Goal: Information Seeking & Learning: Learn about a topic

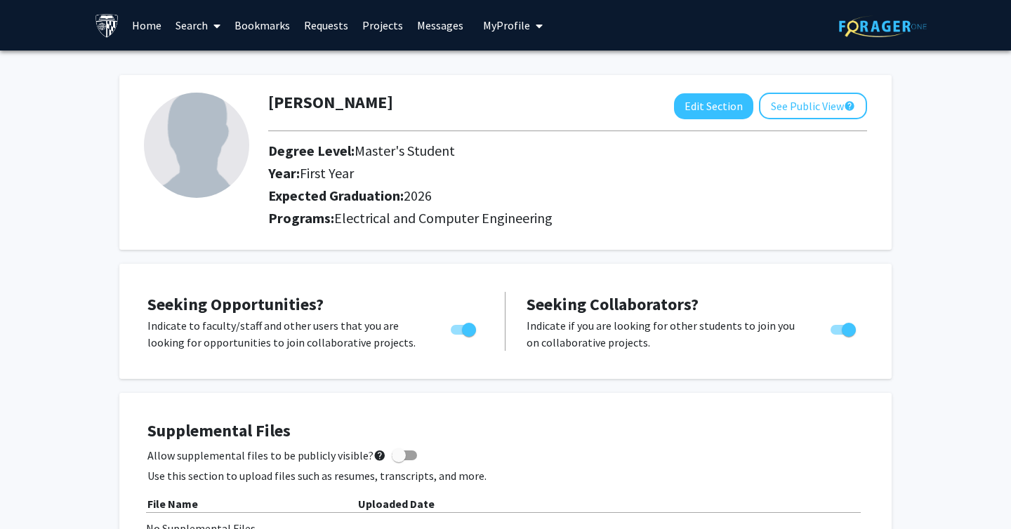
click at [613, 272] on div "Seeking Opportunities? Indicate to faculty/staff and other users that you are l…" at bounding box center [505, 321] width 772 height 115
click at [154, 23] on link "Home" at bounding box center [147, 25] width 44 height 49
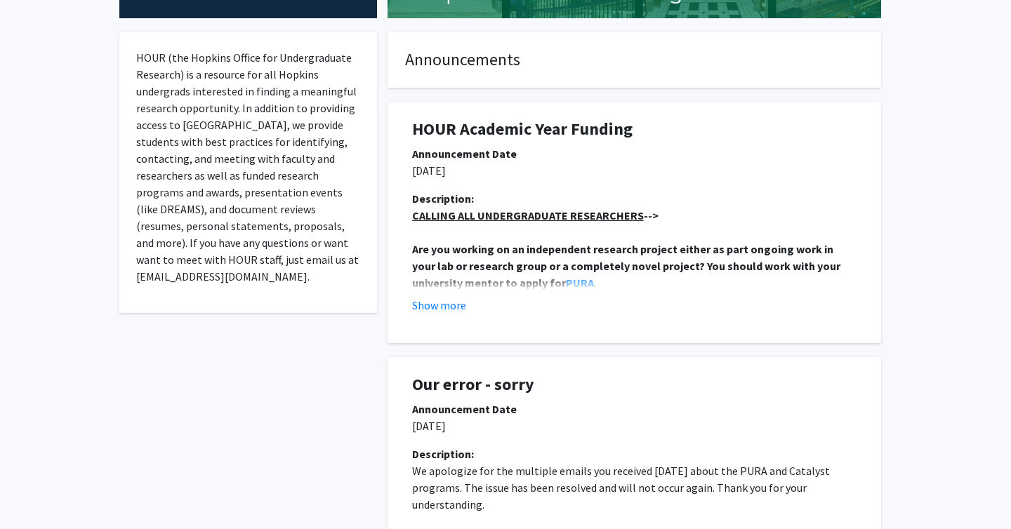
scroll to position [250, 0]
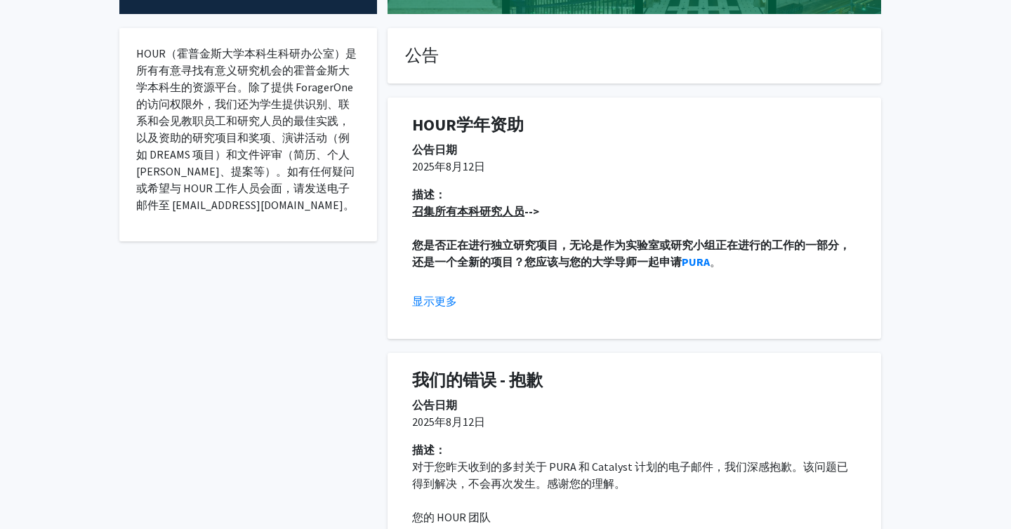
click at [884, 263] on div "HOUR学年资助 公告日期 [DATE] 描述： 召集所有本科研究人员 --> 您是否正在进行独立研究项目，无论是作为实验室或研究小组正在进行的工作的一部分，…" at bounding box center [634, 211] width 514 height 255
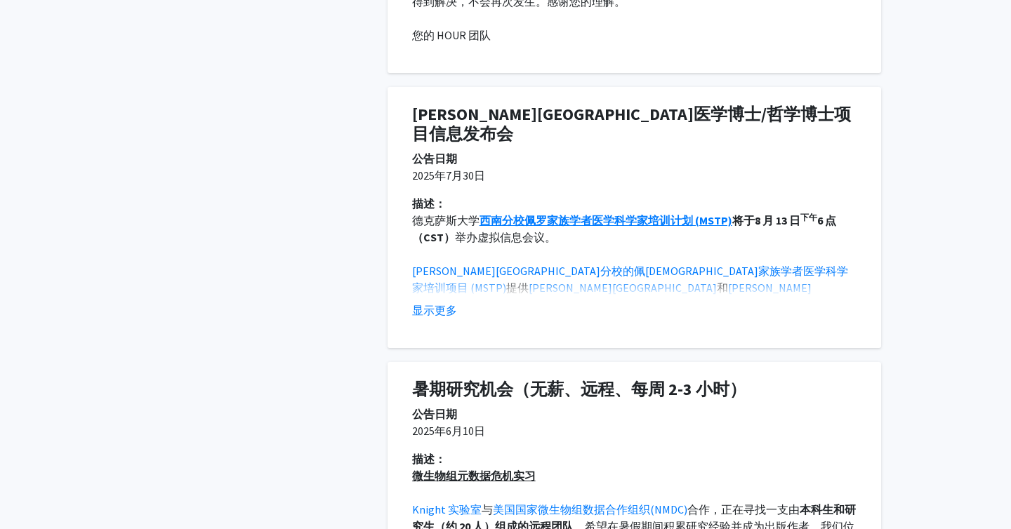
scroll to position [0, 0]
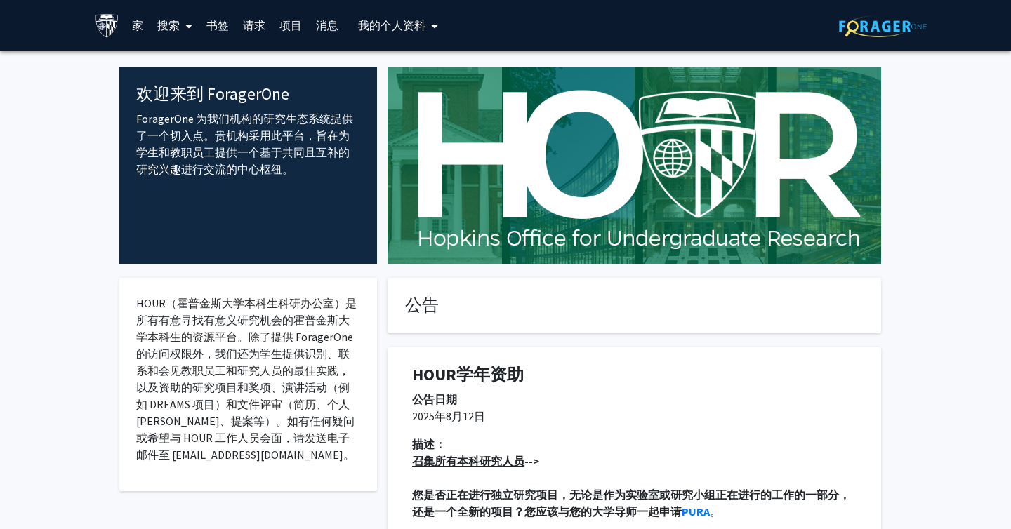
click at [251, 15] on link "请求" at bounding box center [254, 25] width 36 height 49
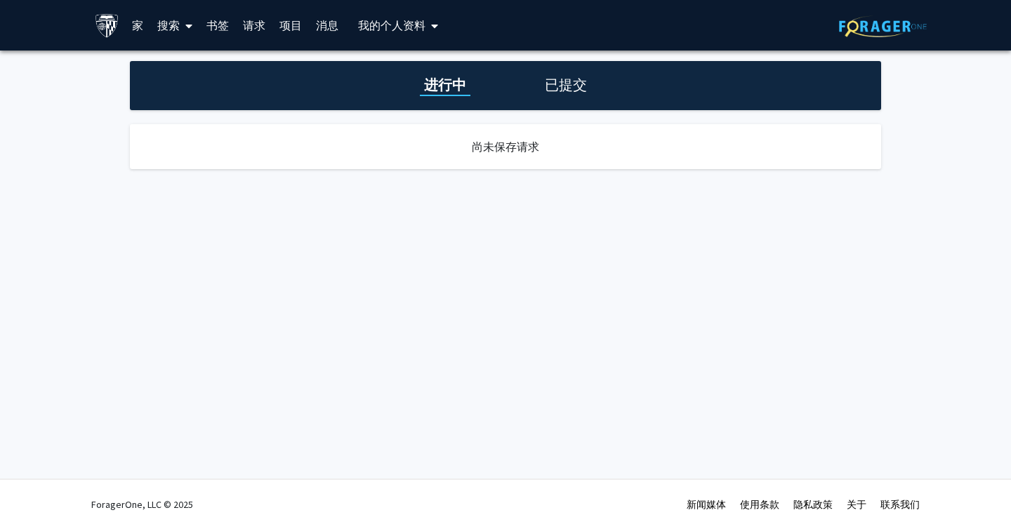
click at [294, 27] on font "项目" at bounding box center [290, 25] width 22 height 14
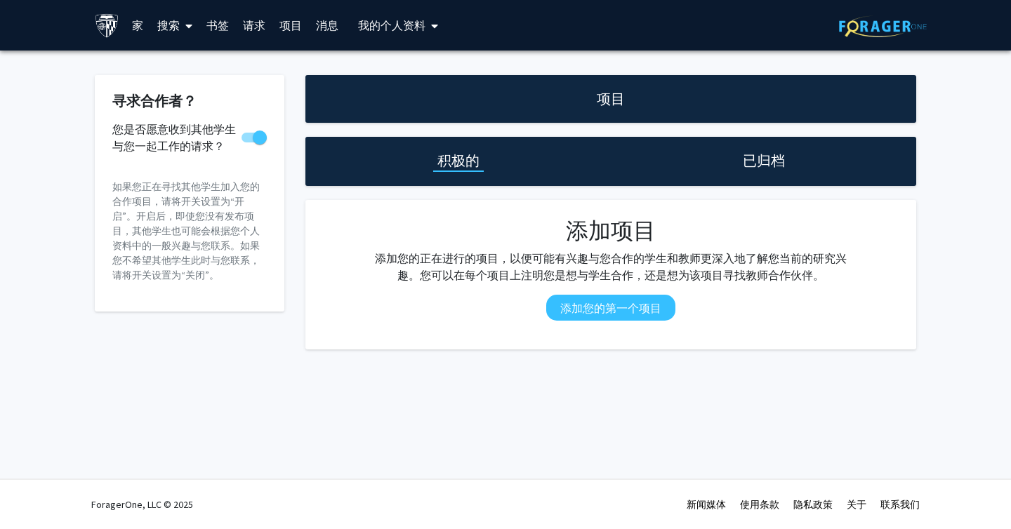
click at [744, 157] on font "已归档" at bounding box center [763, 161] width 42 height 18
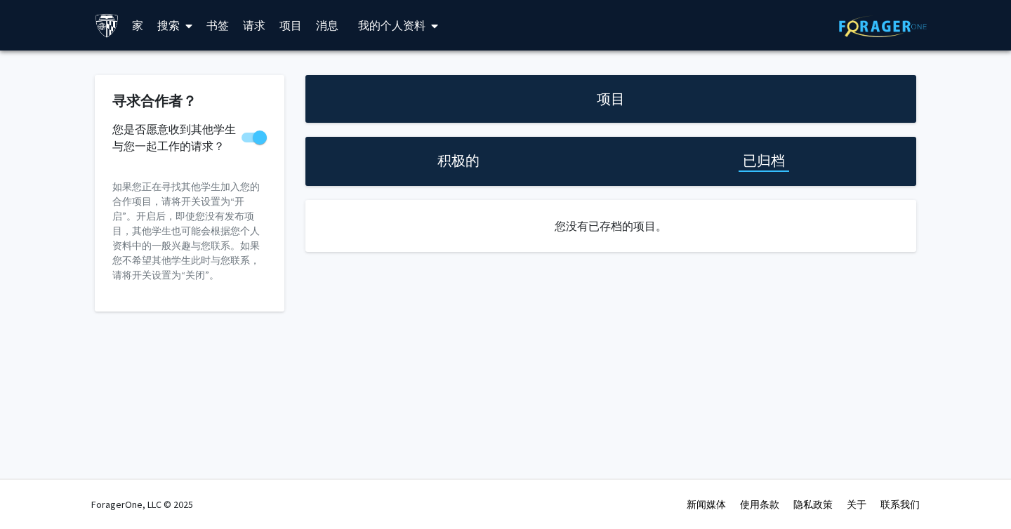
click at [276, 26] on link "项目" at bounding box center [290, 25] width 36 height 49
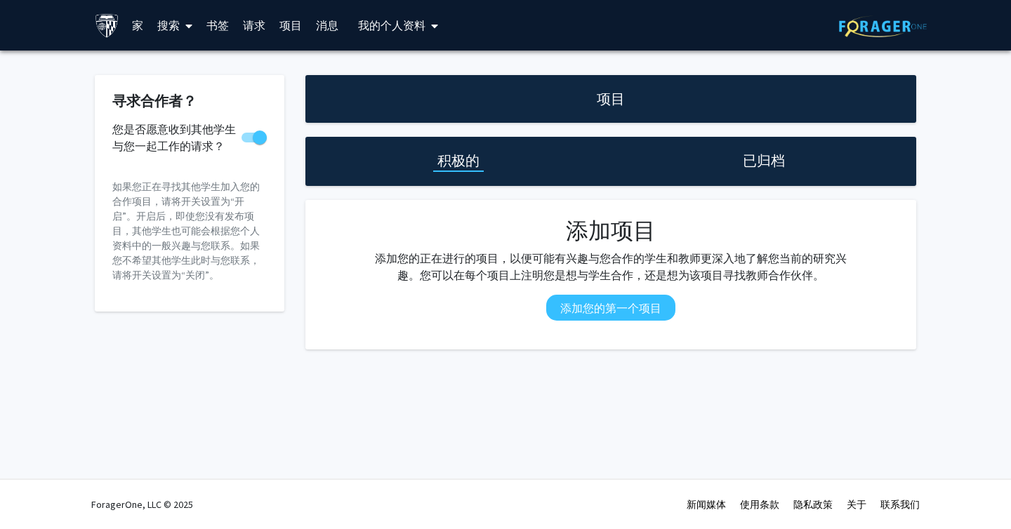
click at [332, 25] on font "消息" at bounding box center [327, 25] width 22 height 14
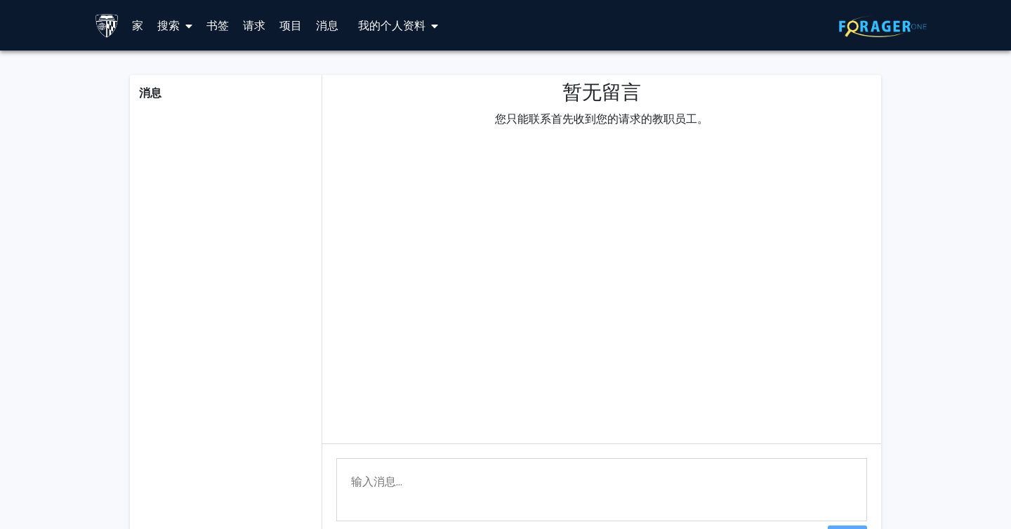
click at [208, 18] on font "书签" at bounding box center [217, 25] width 22 height 14
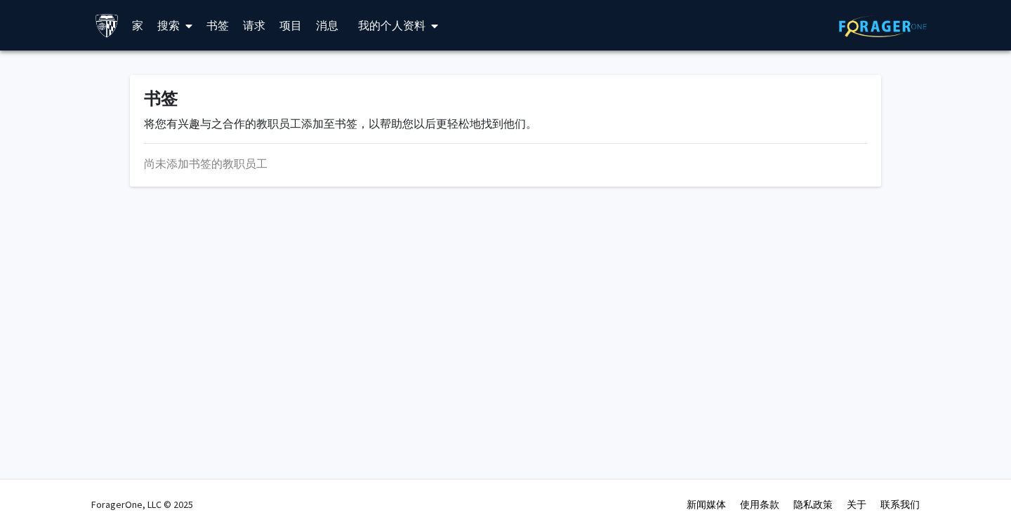
click at [144, 25] on link "家" at bounding box center [137, 25] width 25 height 49
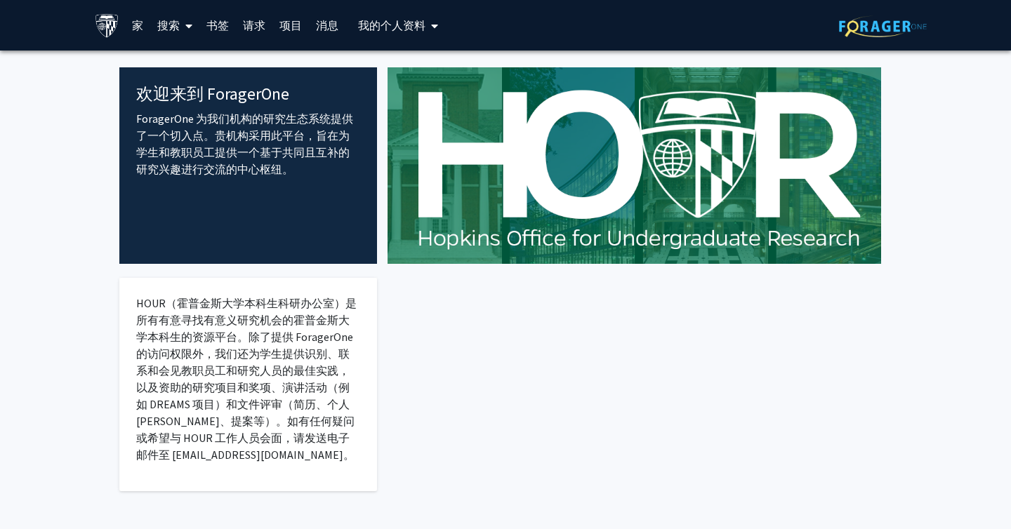
click at [192, 25] on icon at bounding box center [188, 25] width 7 height 11
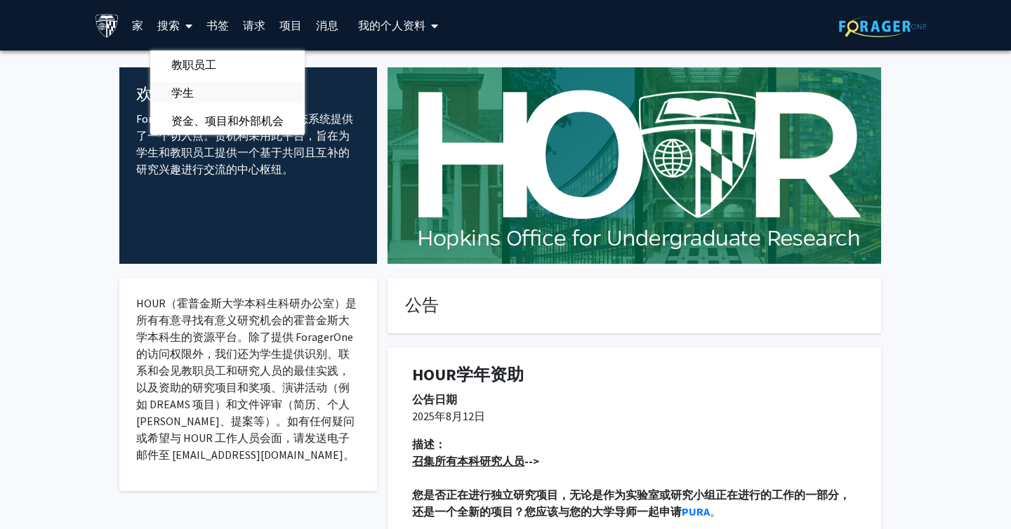
click at [189, 87] on font "学生" at bounding box center [182, 93] width 22 height 14
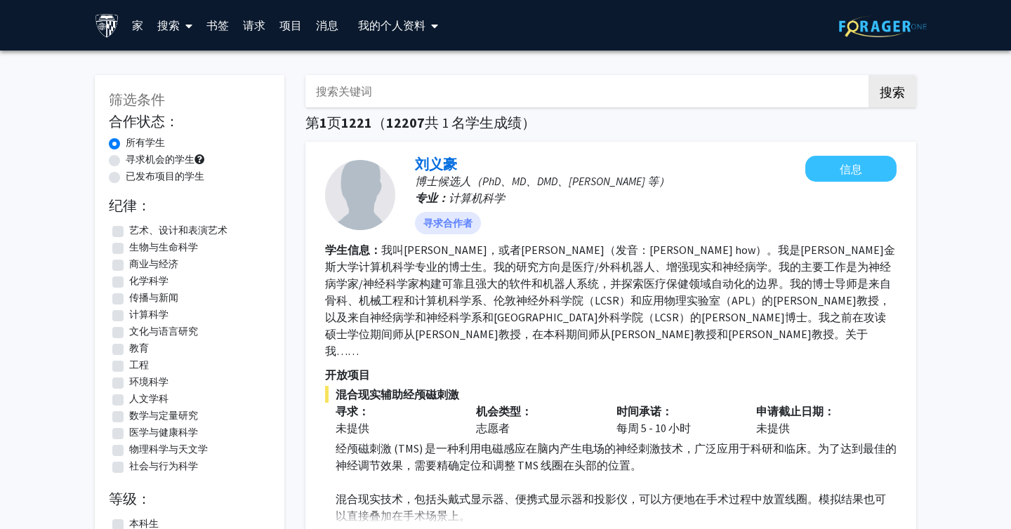
click at [188, 27] on icon at bounding box center [188, 25] width 7 height 11
click at [187, 27] on icon at bounding box center [188, 25] width 7 height 11
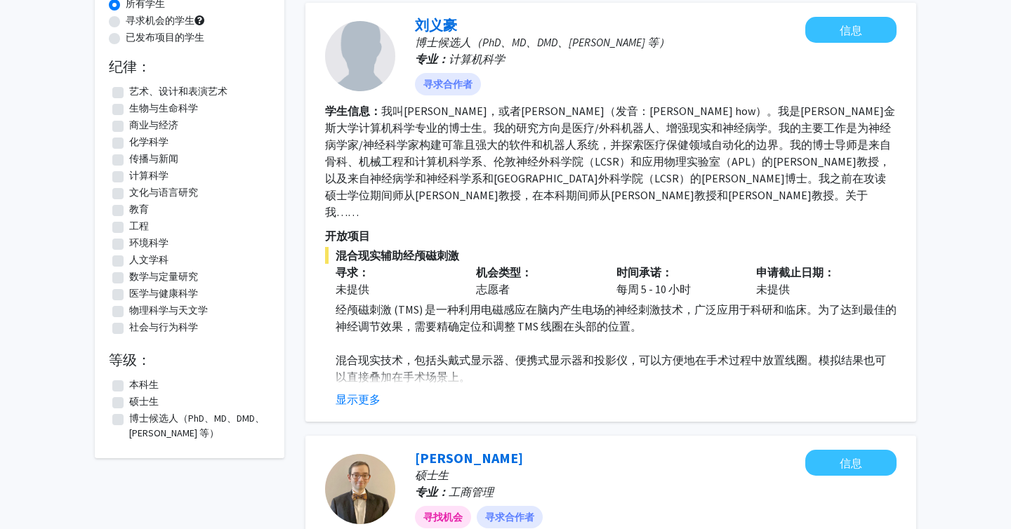
scroll to position [140, 0]
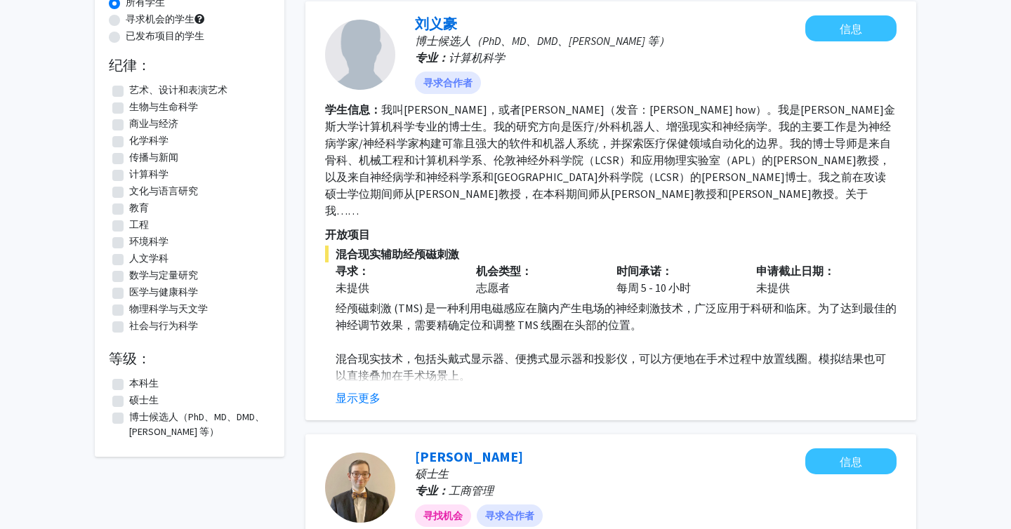
click at [129, 401] on label "硕士生" at bounding box center [143, 400] width 29 height 15
click at [129, 401] on input "硕士生" at bounding box center [133, 397] width 9 height 9
checkbox input "true"
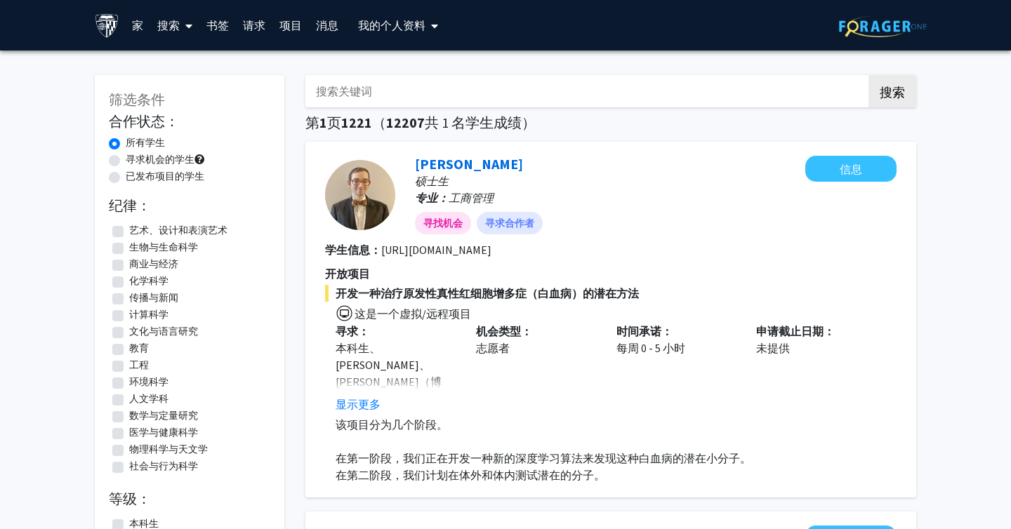
click at [129, 366] on label "工程" at bounding box center [139, 365] width 20 height 15
click at [129, 366] on input "工程" at bounding box center [133, 362] width 9 height 9
checkbox input "true"
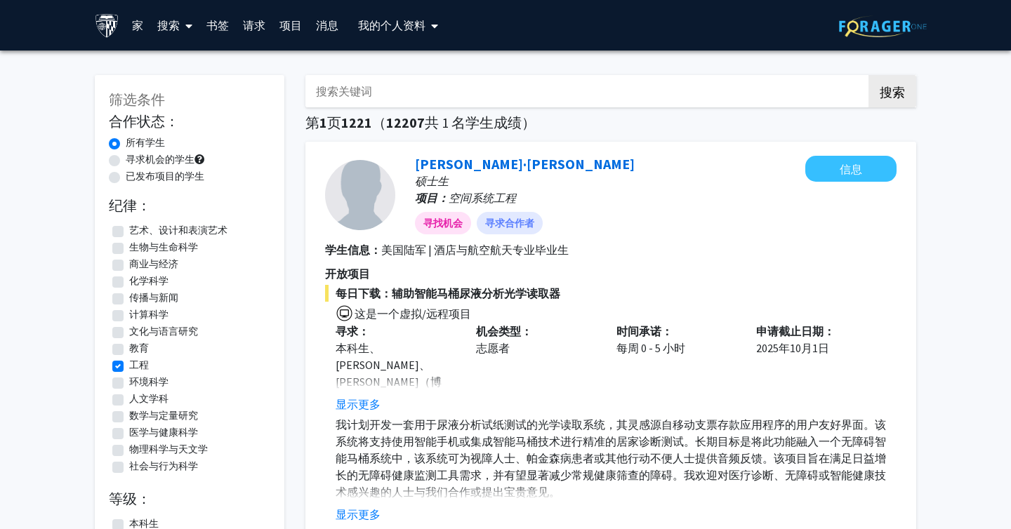
click at [129, 315] on label "计算科学" at bounding box center [148, 314] width 39 height 15
click at [129, 315] on input "计算科学" at bounding box center [133, 311] width 9 height 9
checkbox input "true"
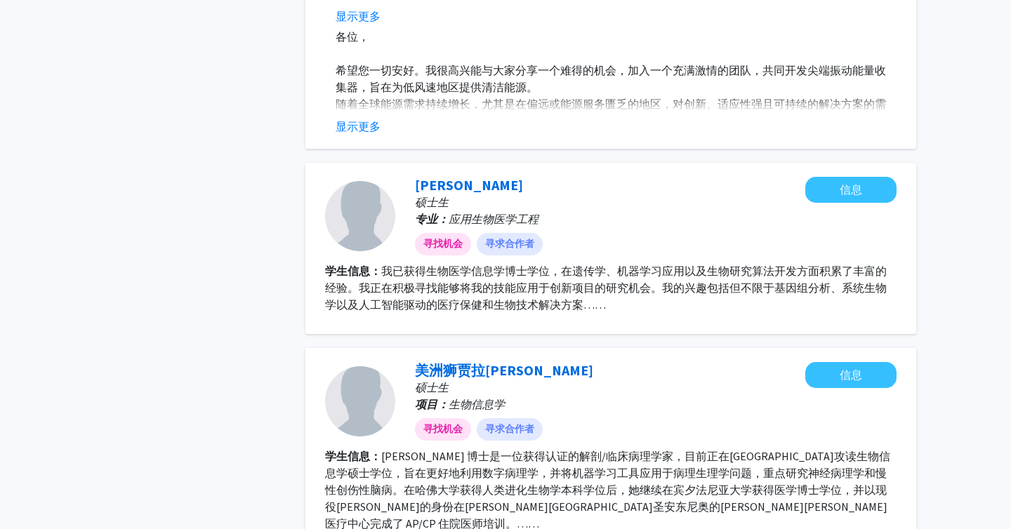
scroll to position [900, 0]
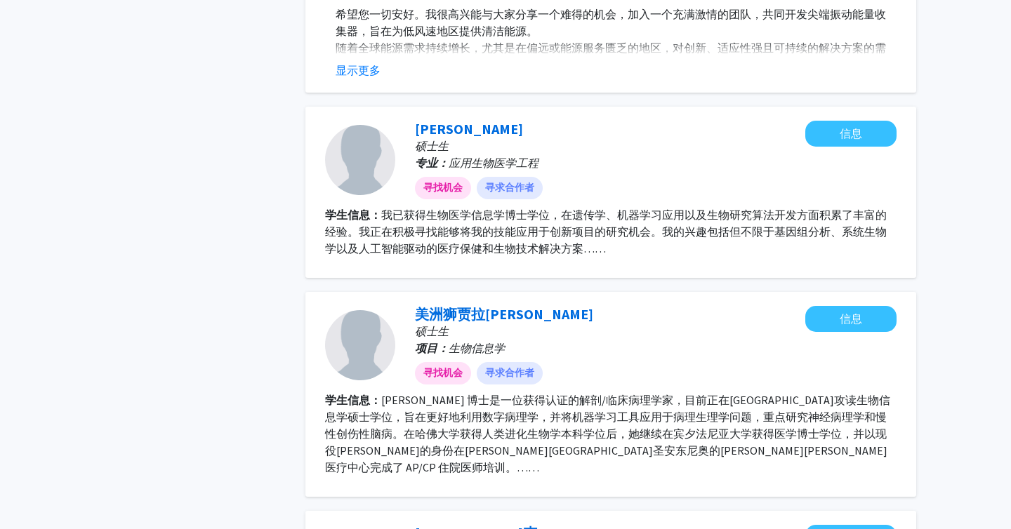
click at [573, 223] on section "学生信息： 我已获得生物医学信息学博士学位，在遗传学、机器学习应用以及生物研究算法开发方面积累了丰富的经验。我正在积极寻找能够将我的技能应用于创新项目的研究机…" at bounding box center [610, 231] width 571 height 51
click at [524, 232] on font "我已获得生物医学信息学博士学位，在遗传学、机器学习应用以及生物研究算法开发方面积累了丰富的经验。我正在积极寻找能够将我的技能应用于创新项目的研究机会。我的兴趣…" at bounding box center [605, 232] width 561 height 48
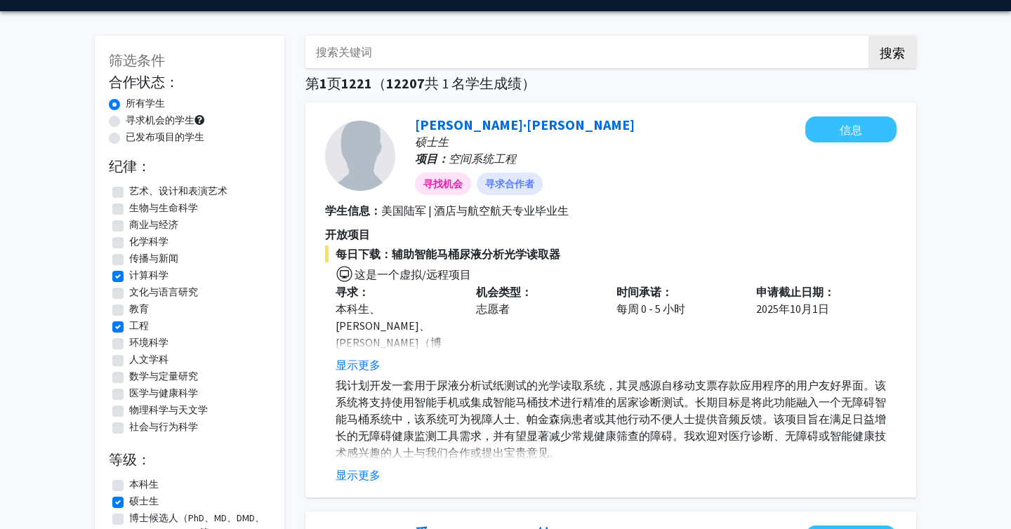
scroll to position [0, 0]
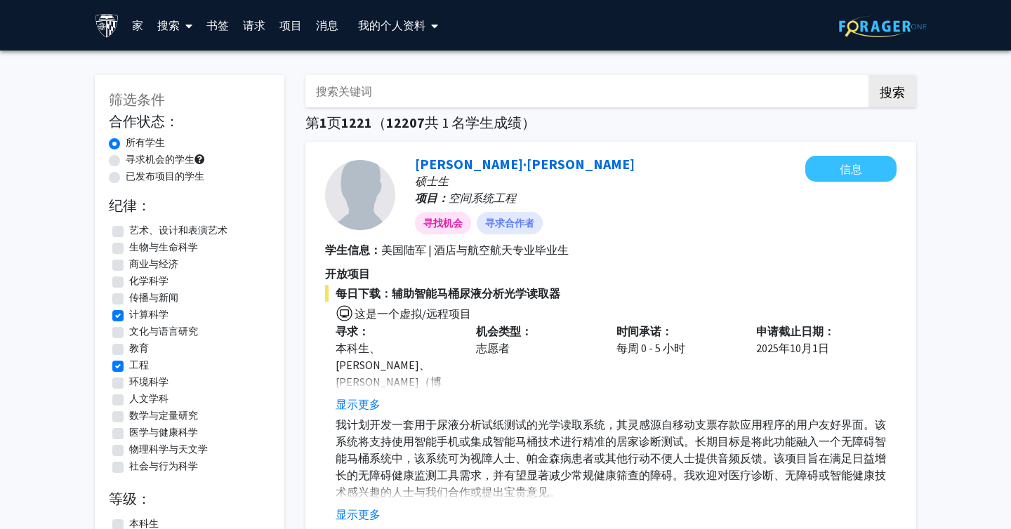
click at [657, 326] on font "时间承诺：" at bounding box center [644, 331] width 56 height 14
click at [613, 275] on section "开放项目 每日下载：辅助智能马桶尿液分析光学读取器 这是一个虚拟/远程项目 寻求： 本科生、硕士生、博士生（博士、医学博士、牙医学博士、药学博士等）、博士后研…" at bounding box center [610, 394] width 571 height 258
click at [126, 155] on label "寻求机会的学生" at bounding box center [160, 159] width 69 height 15
click at [126, 155] on input "寻求机会的学生" at bounding box center [130, 156] width 9 height 9
radio input "true"
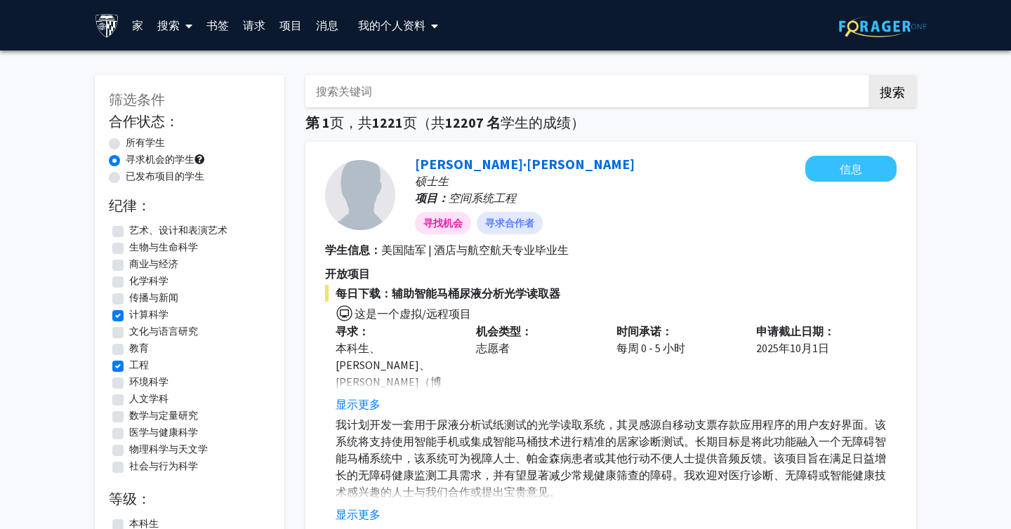
click at [126, 139] on label "所有学生" at bounding box center [145, 142] width 39 height 15
click at [126, 139] on input "所有学生" at bounding box center [130, 139] width 9 height 9
radio input "false"
radio input "true"
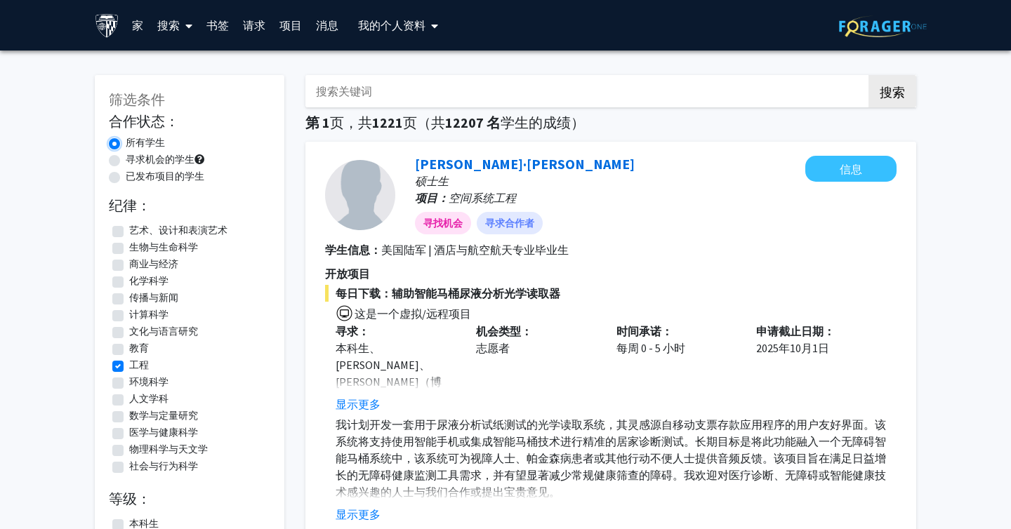
checkbox input "false"
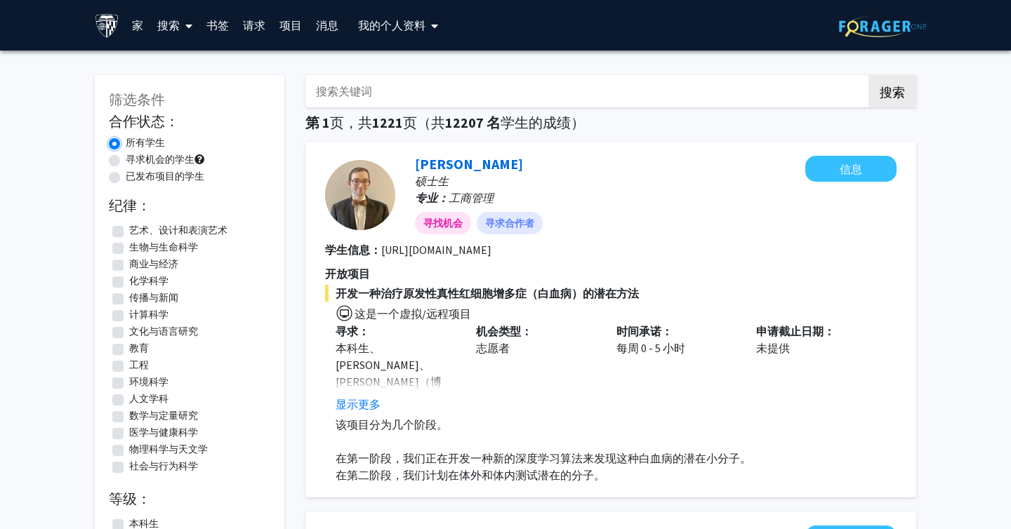
checkbox input "false"
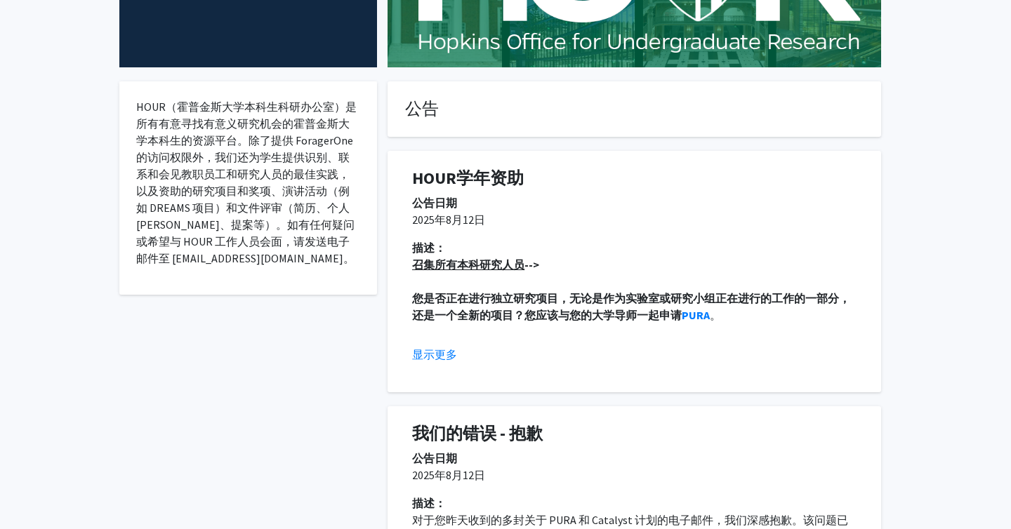
scroll to position [201, 0]
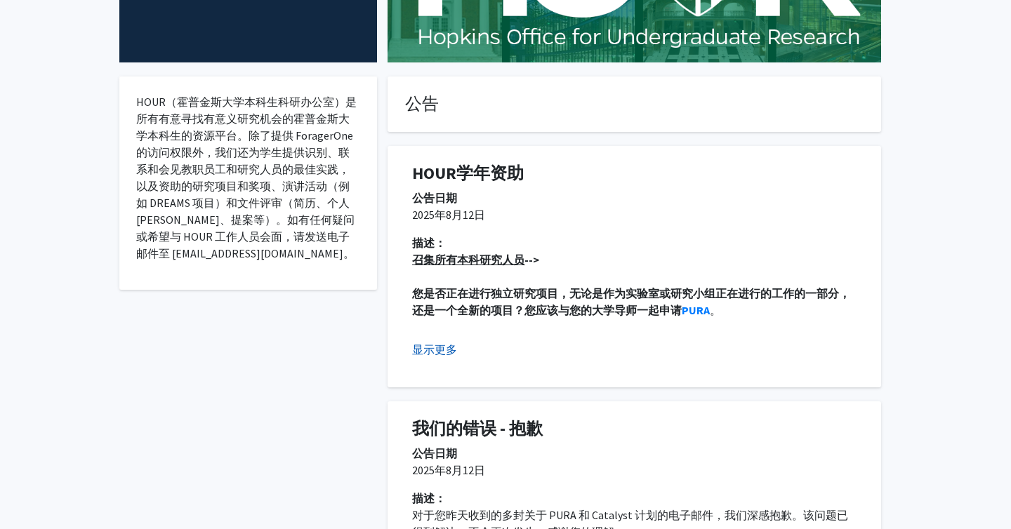
click at [444, 347] on font "显示更多" at bounding box center [434, 349] width 45 height 14
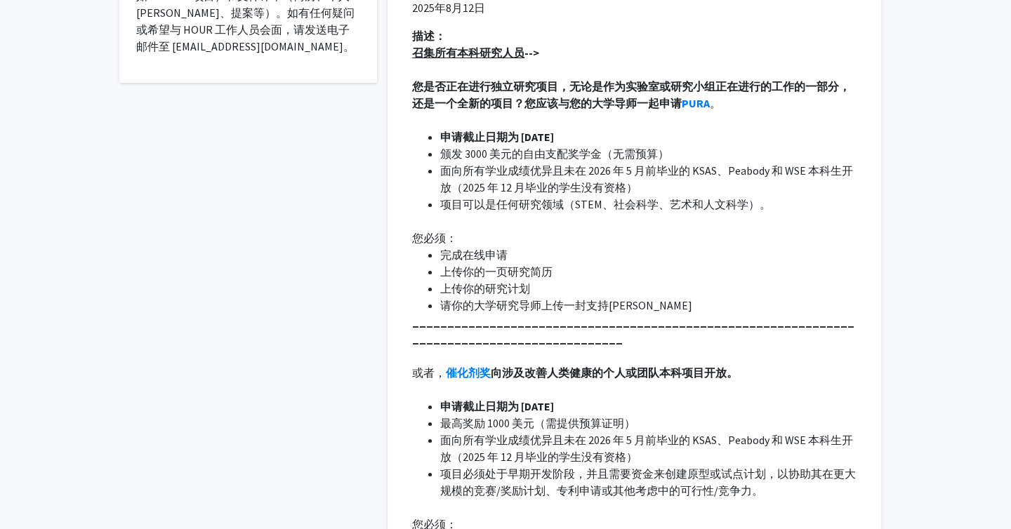
scroll to position [0, 0]
